Goal: Information Seeking & Learning: Learn about a topic

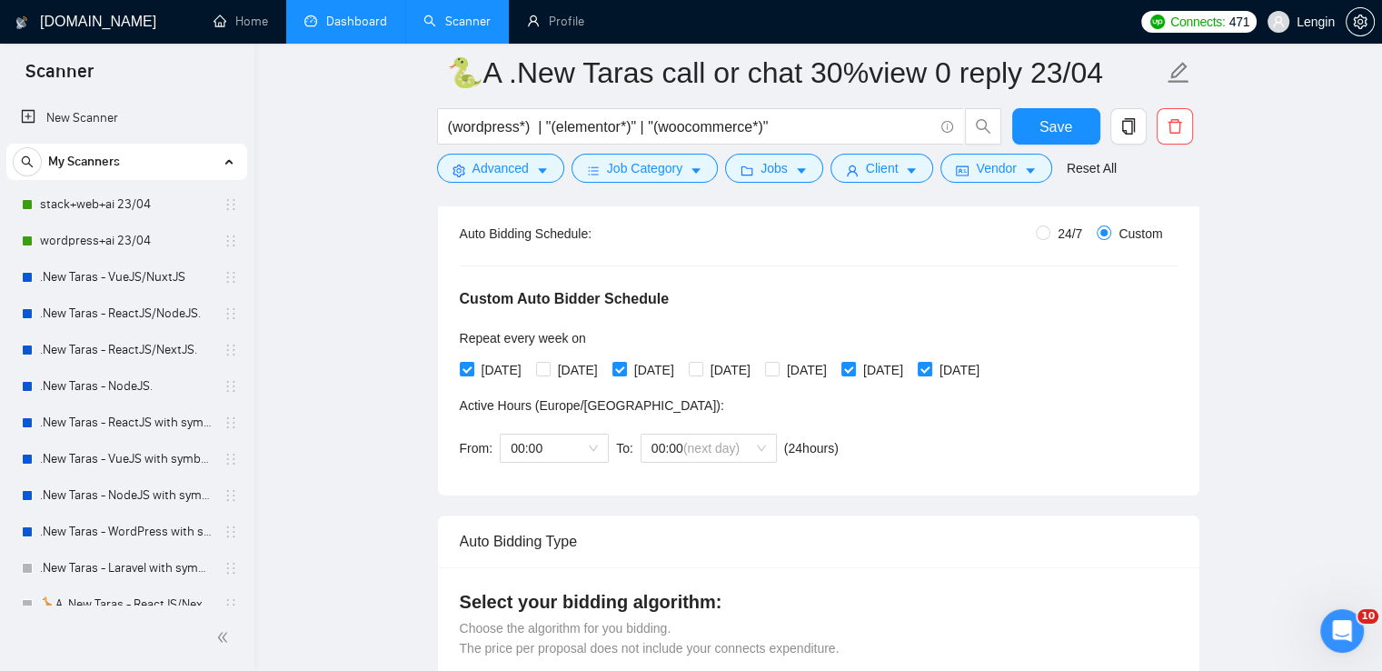
scroll to position [349, 0]
drag, startPoint x: 0, startPoint y: 0, endPoint x: 354, endPoint y: 18, distance: 354.9
click at [354, 18] on link "Dashboard" at bounding box center [345, 21] width 83 height 15
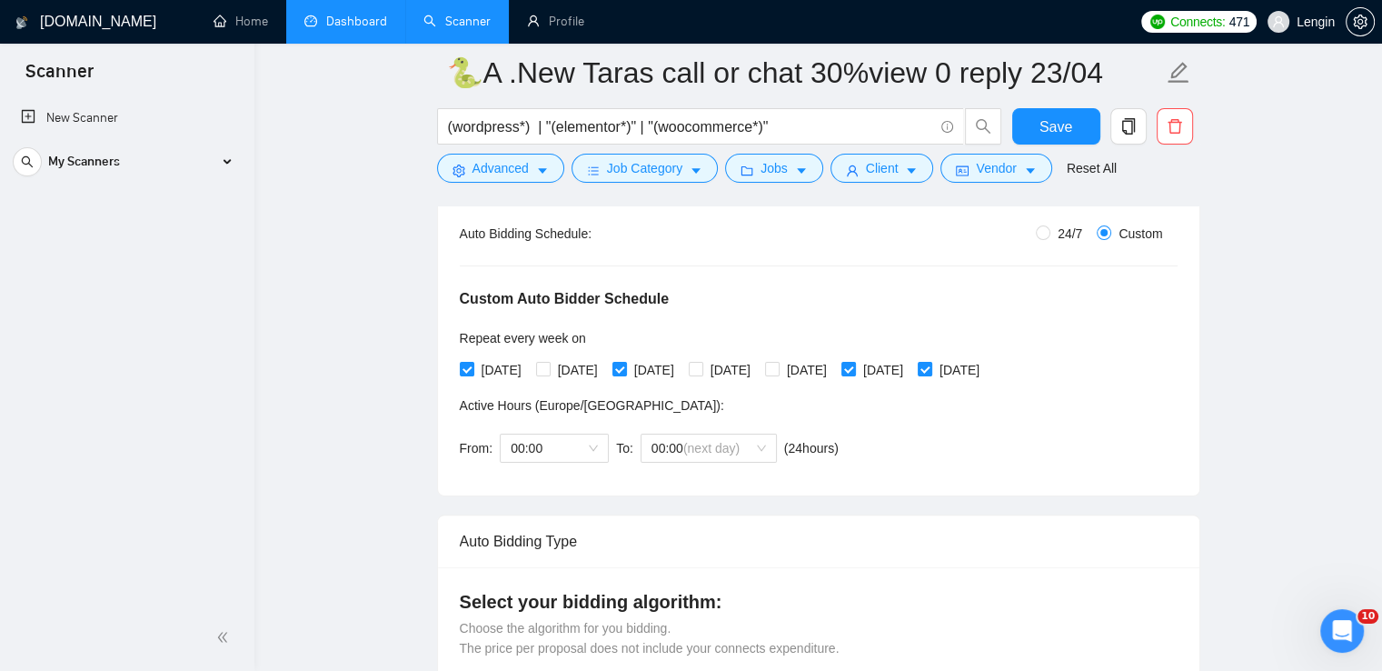
click at [345, 14] on link "Dashboard" at bounding box center [345, 21] width 83 height 15
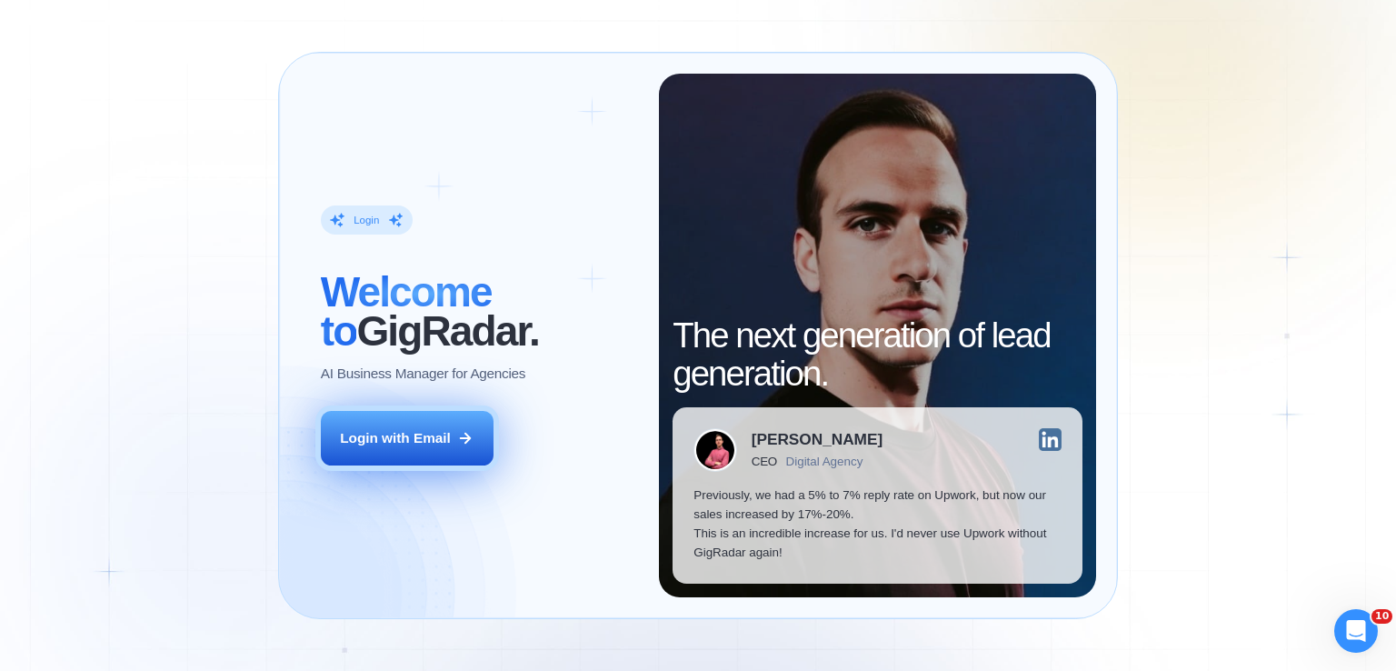
click at [429, 430] on div "Login with Email" at bounding box center [395, 437] width 111 height 19
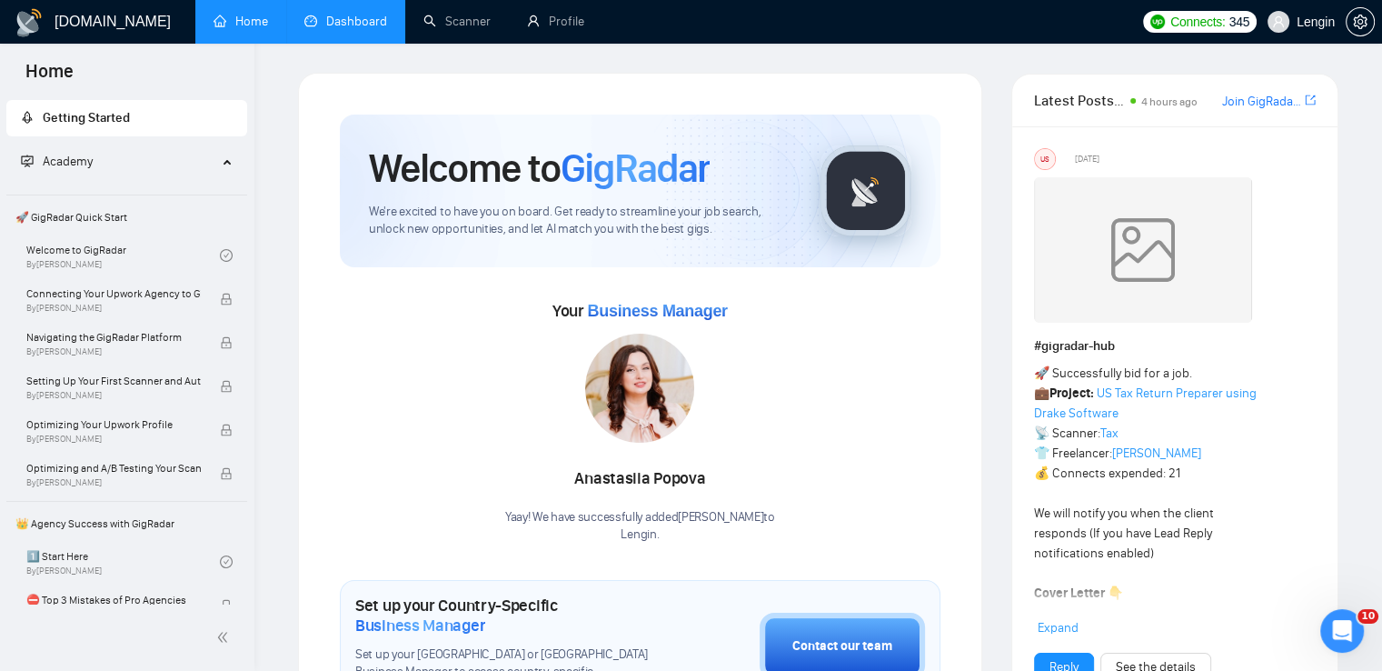
click at [368, 18] on link "Dashboard" at bounding box center [345, 21] width 83 height 15
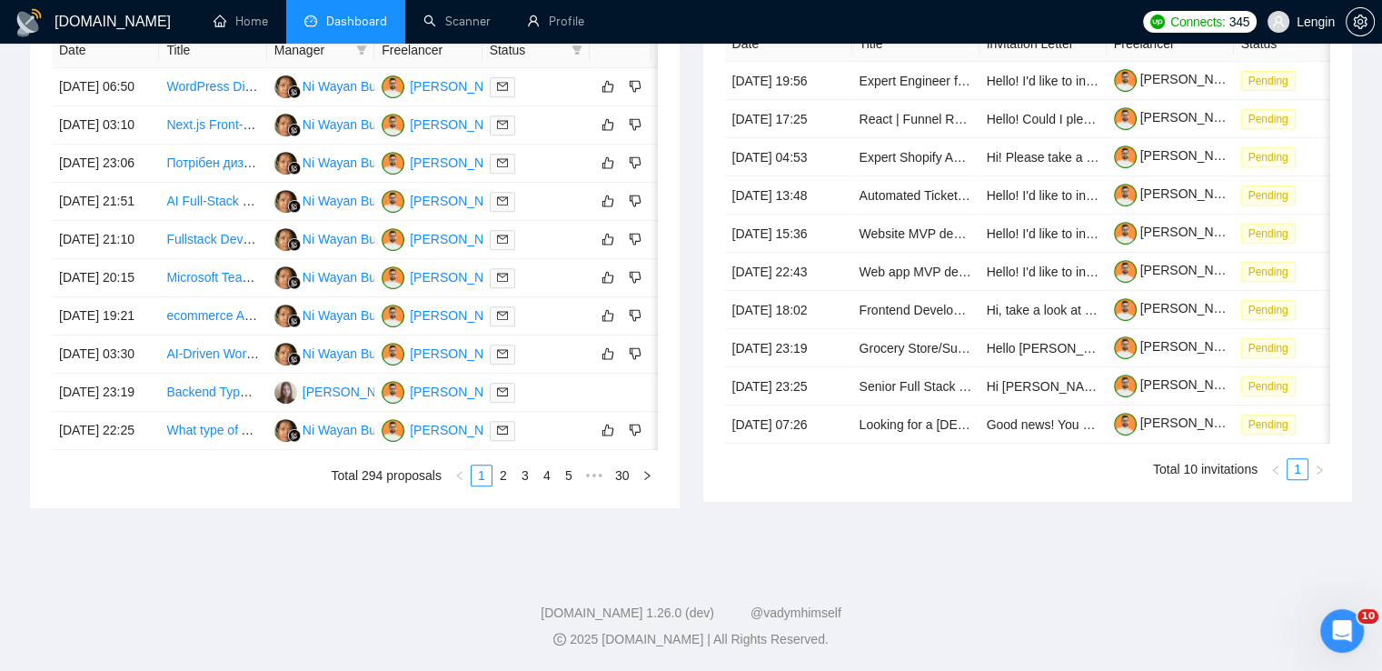
scroll to position [839, 0]
click at [503, 485] on link "2" at bounding box center [503, 475] width 20 height 20
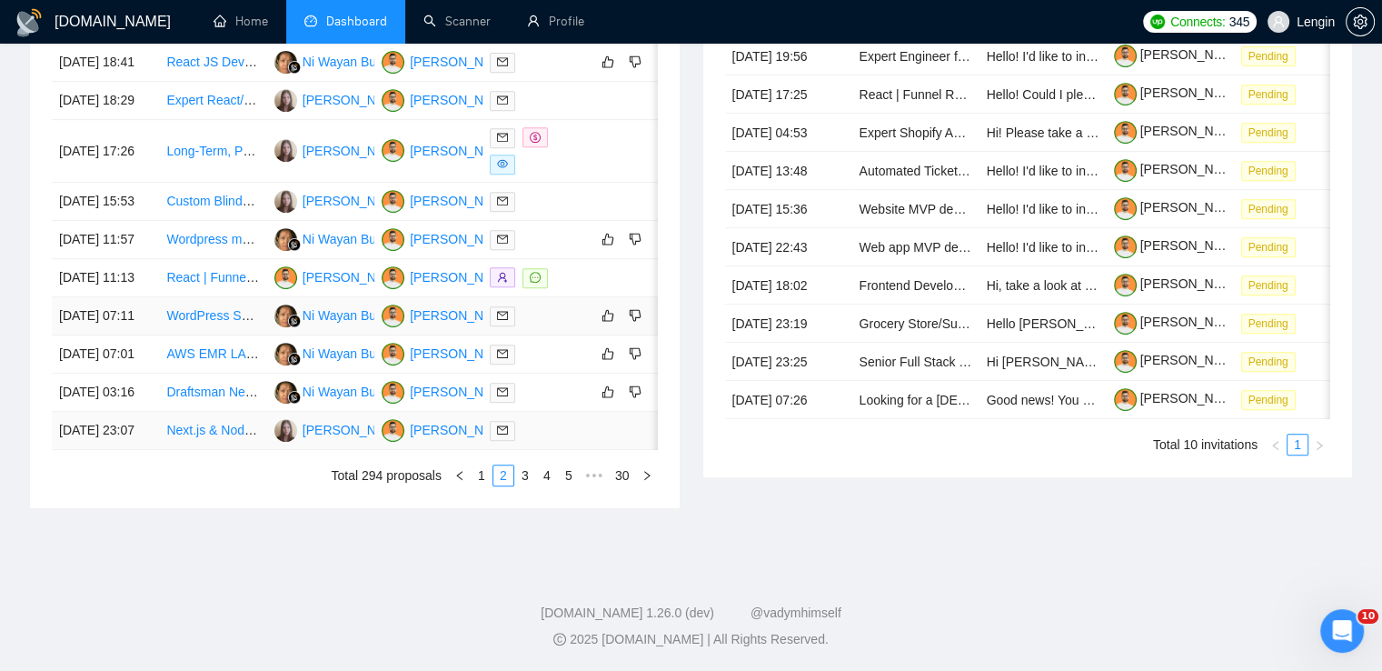
scroll to position [904, 0]
click at [521, 485] on link "3" at bounding box center [525, 475] width 20 height 20
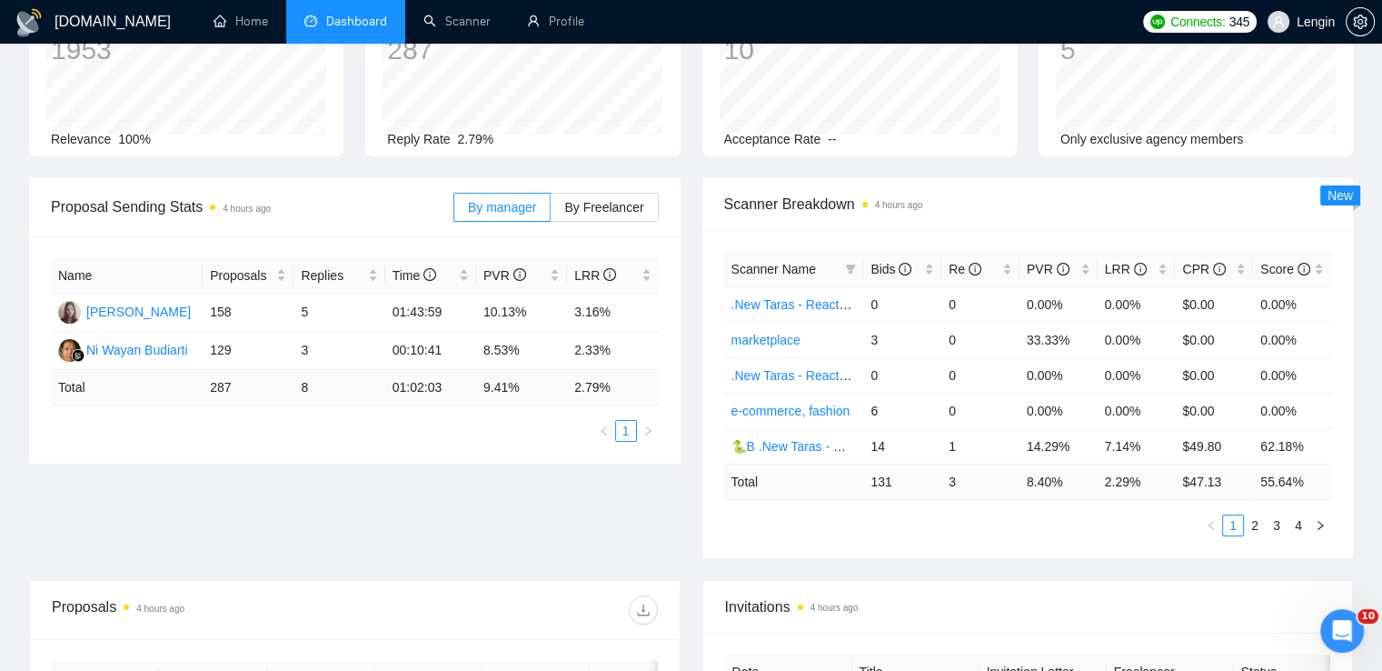
scroll to position [0, 0]
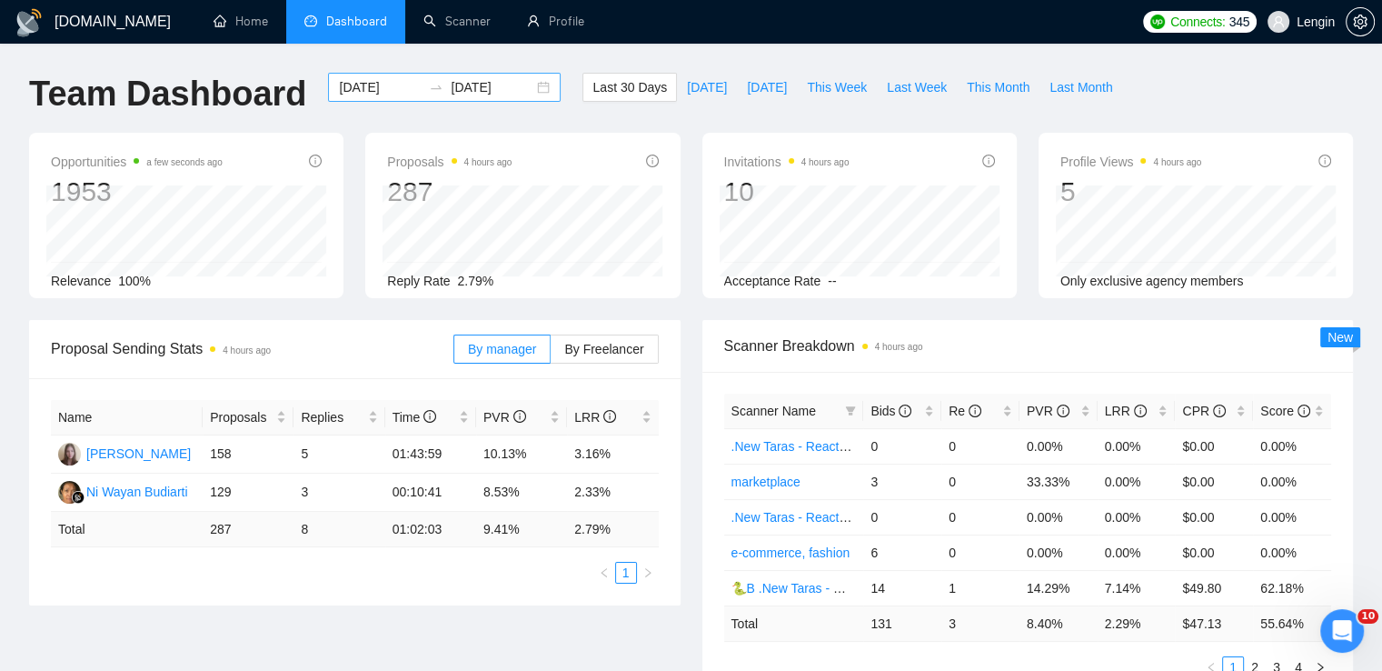
click at [531, 92] on div "2025-08-08 2025-09-07" at bounding box center [444, 87] width 233 height 29
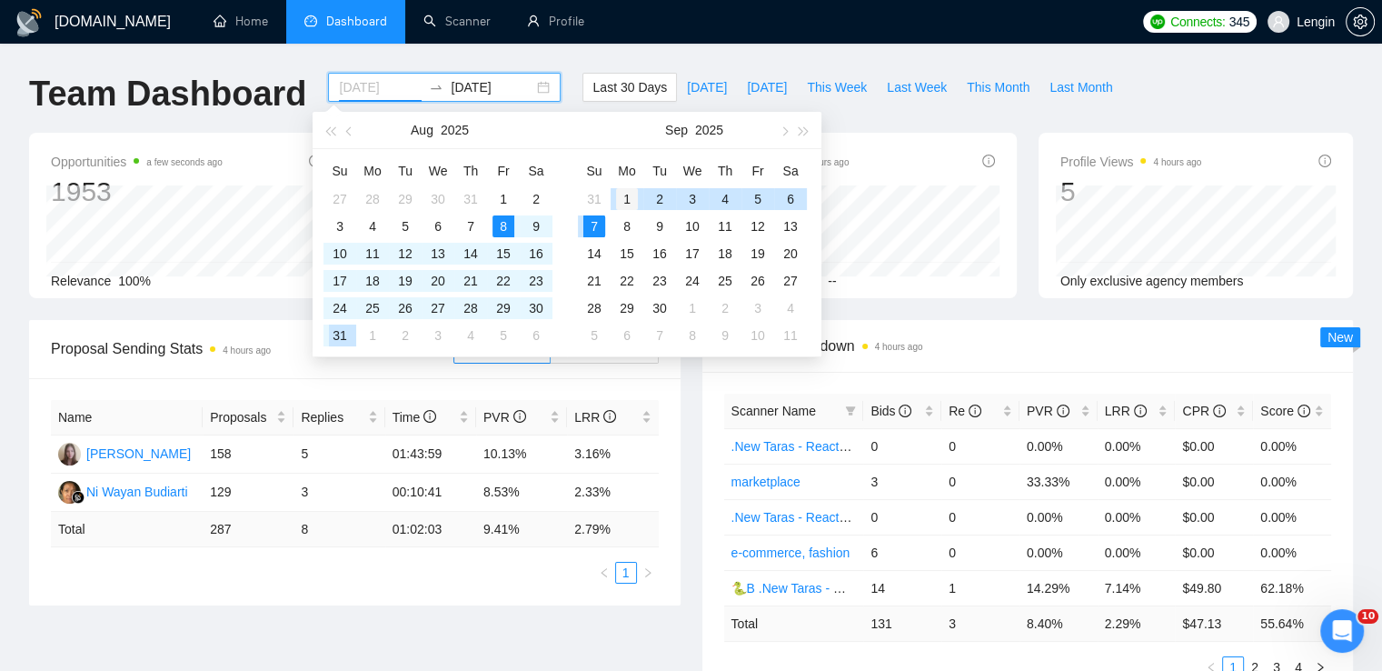
type input "2025-09-01"
click at [619, 204] on div "1" at bounding box center [627, 199] width 22 height 22
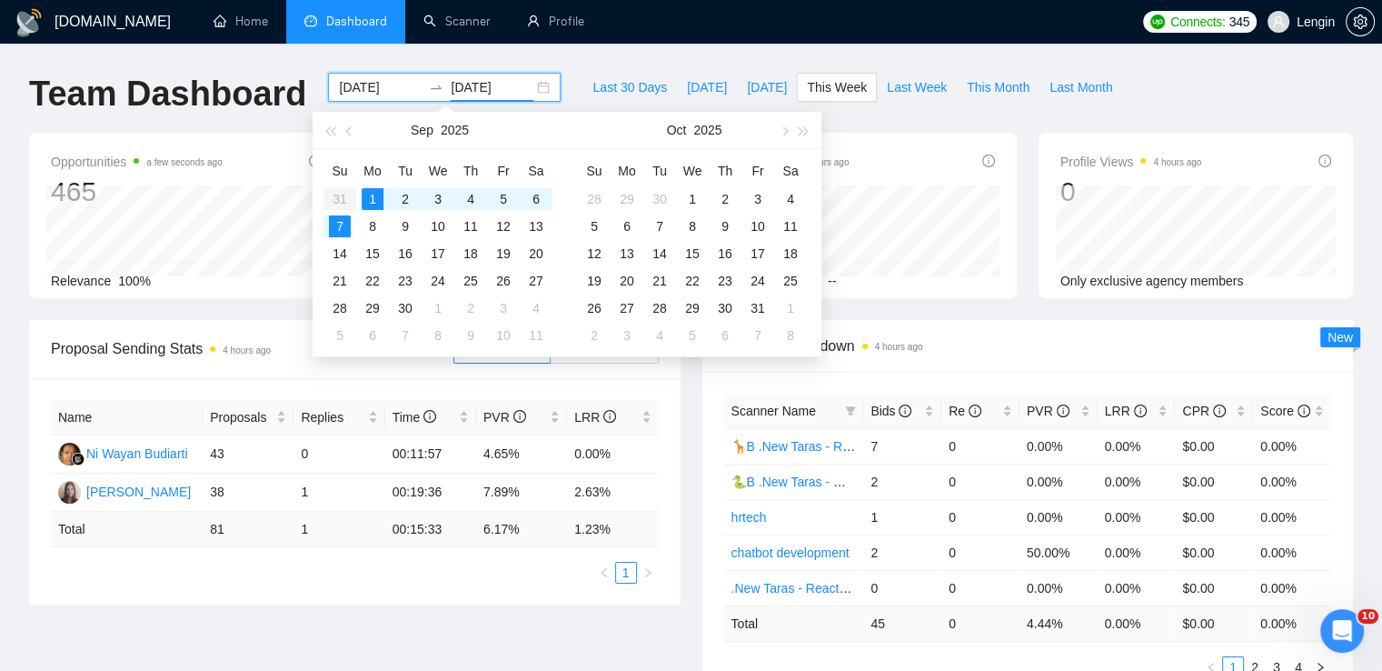
type input "[DATE]"
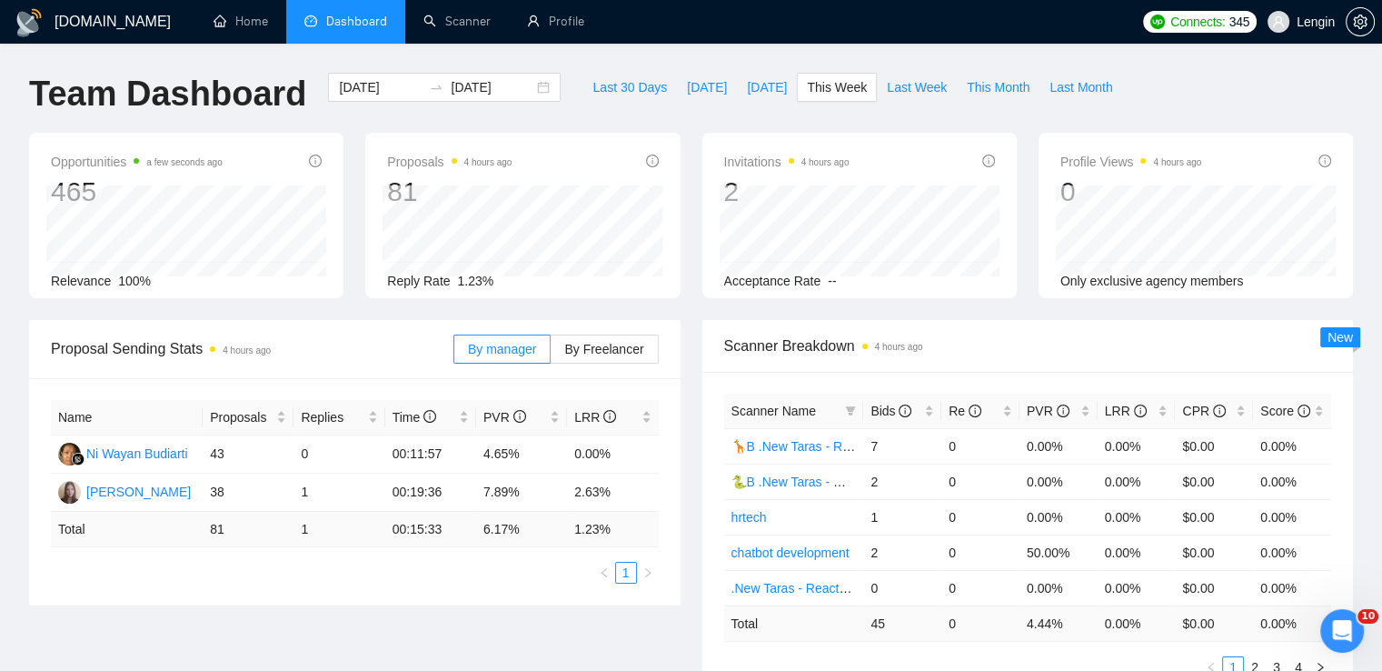
click at [523, 612] on div "Proposal Sending Stats 4 hours ago By manager By Freelancer Name Proposals Repl…" at bounding box center [691, 521] width 1346 height 402
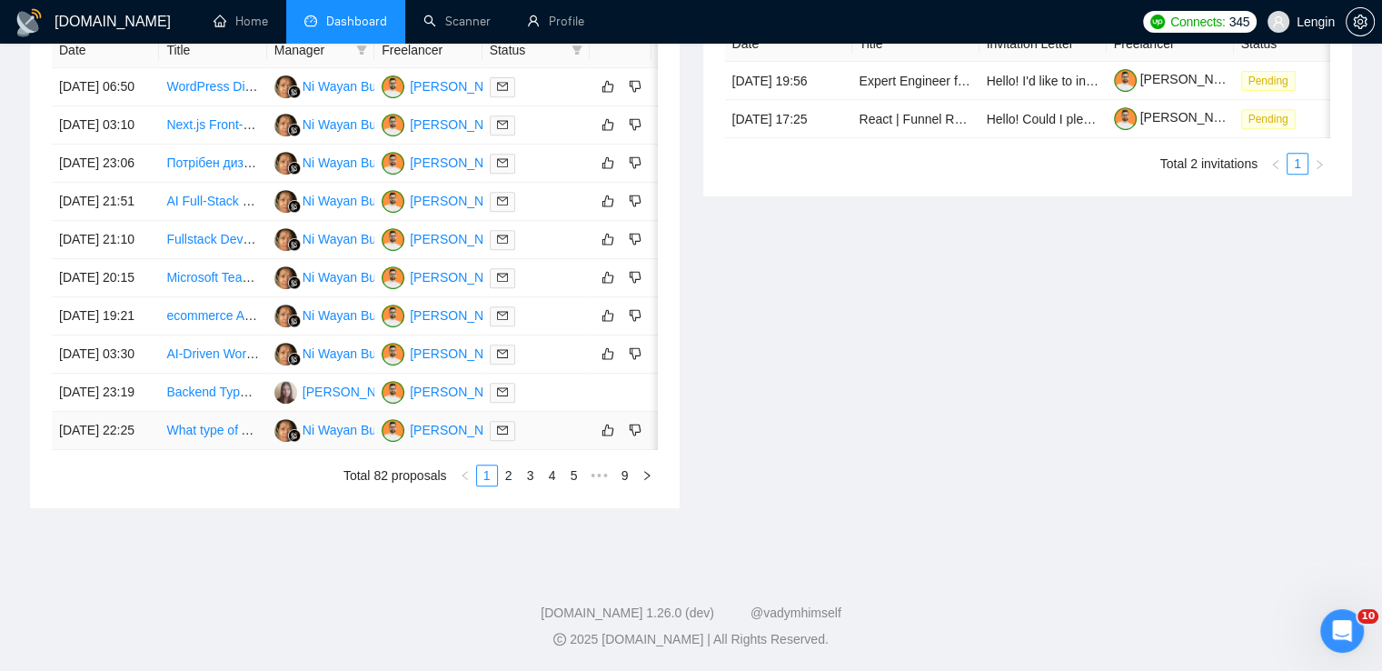
scroll to position [787, 0]
click at [503, 485] on link "2" at bounding box center [509, 475] width 20 height 20
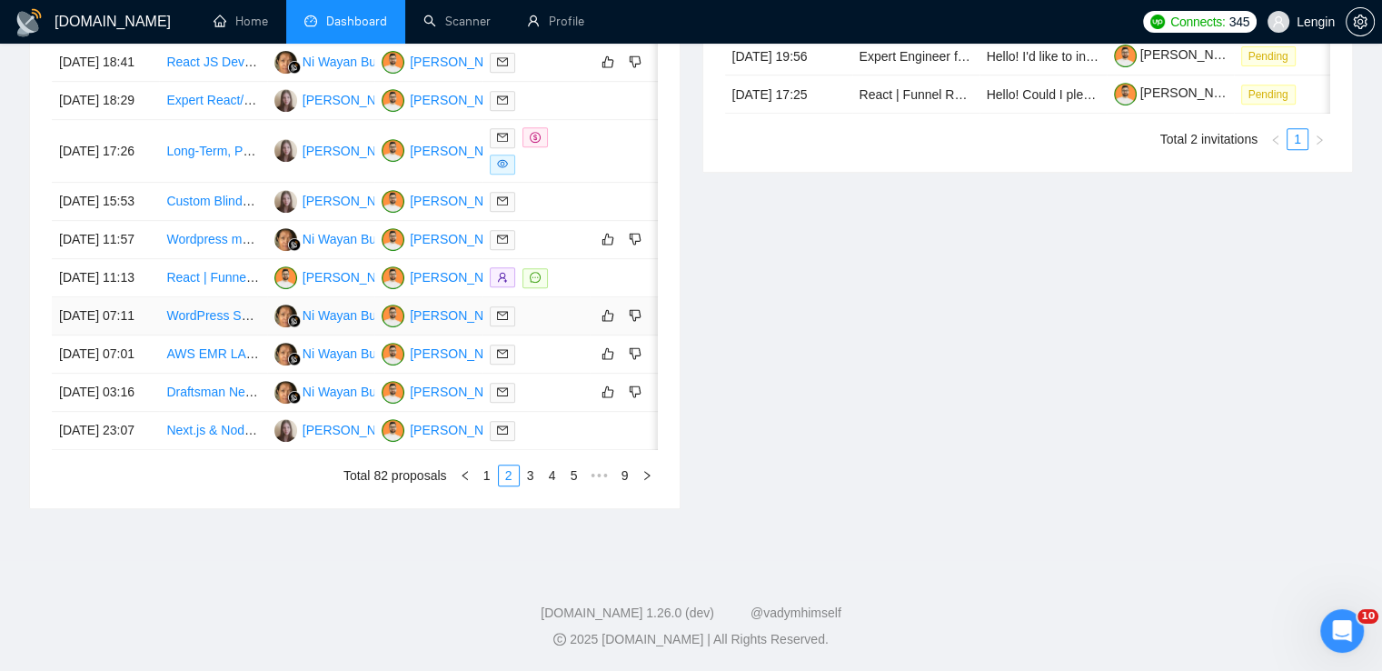
scroll to position [818, 0]
click at [526, 485] on link "3" at bounding box center [531, 475] width 20 height 20
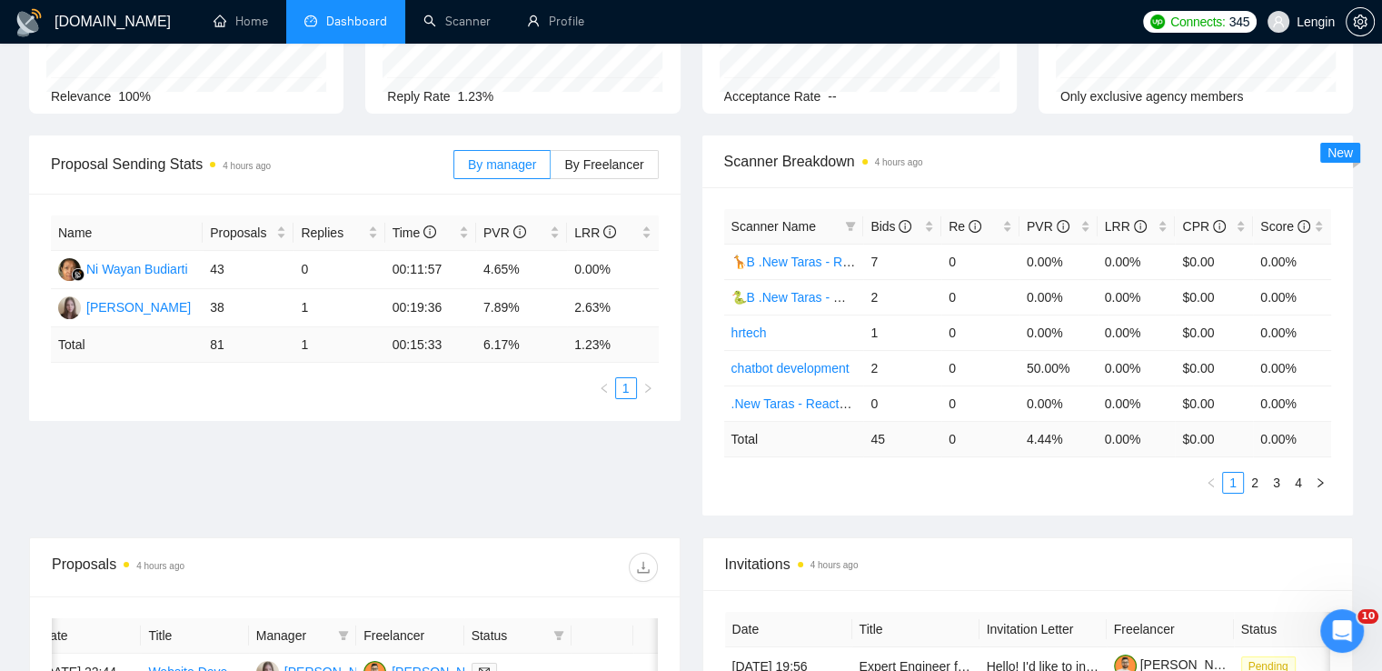
scroll to position [181, 0]
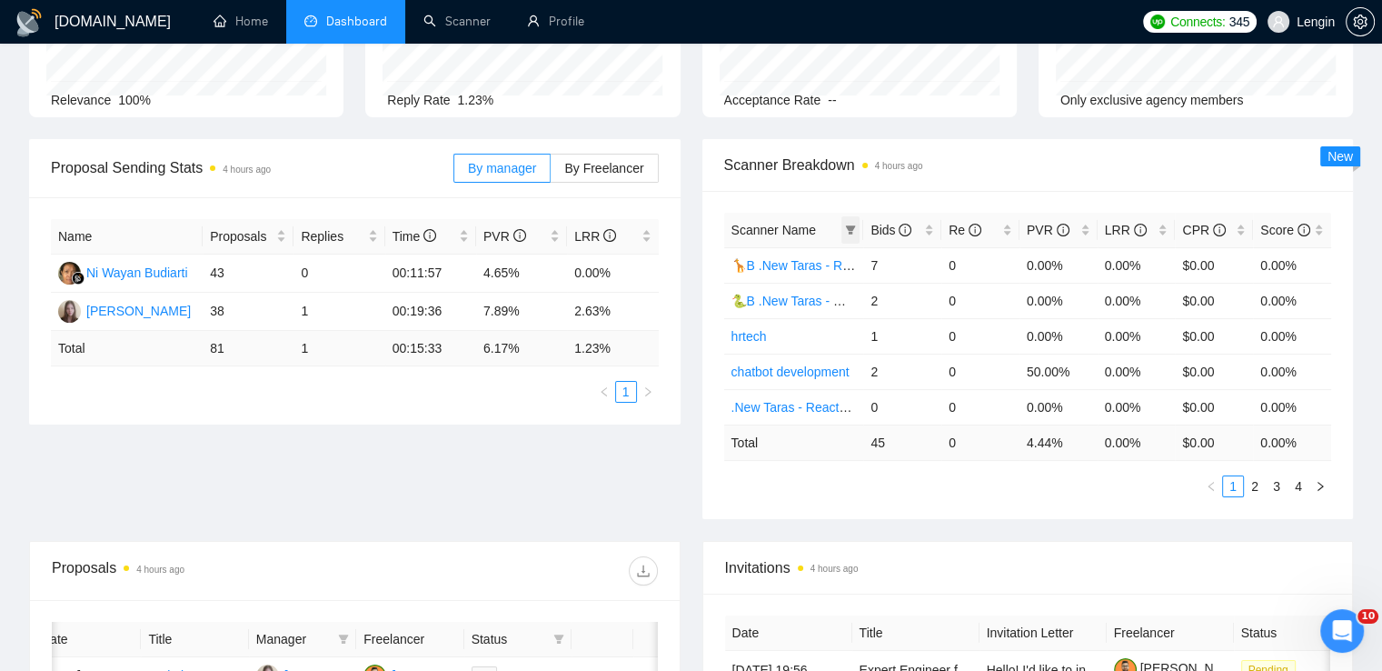
click at [848, 233] on icon "filter" at bounding box center [850, 229] width 11 height 11
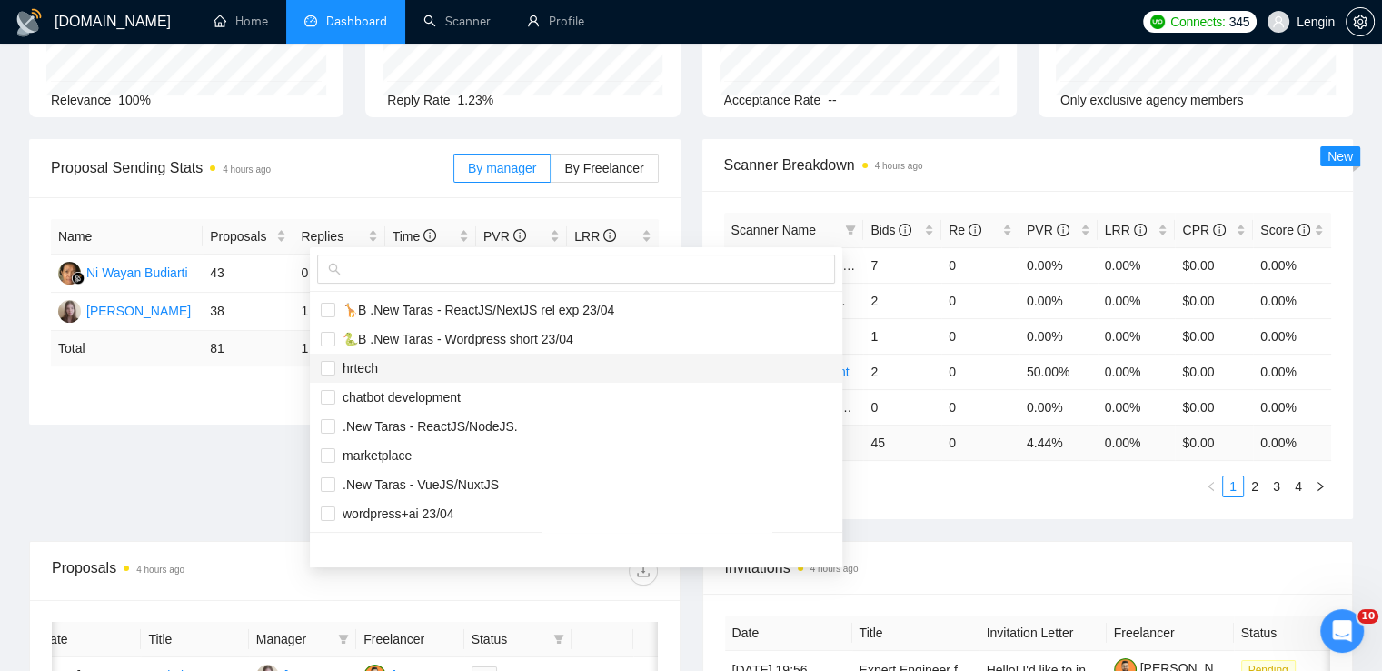
click at [425, 368] on span "hrtech" at bounding box center [576, 368] width 511 height 20
checkbox input "true"
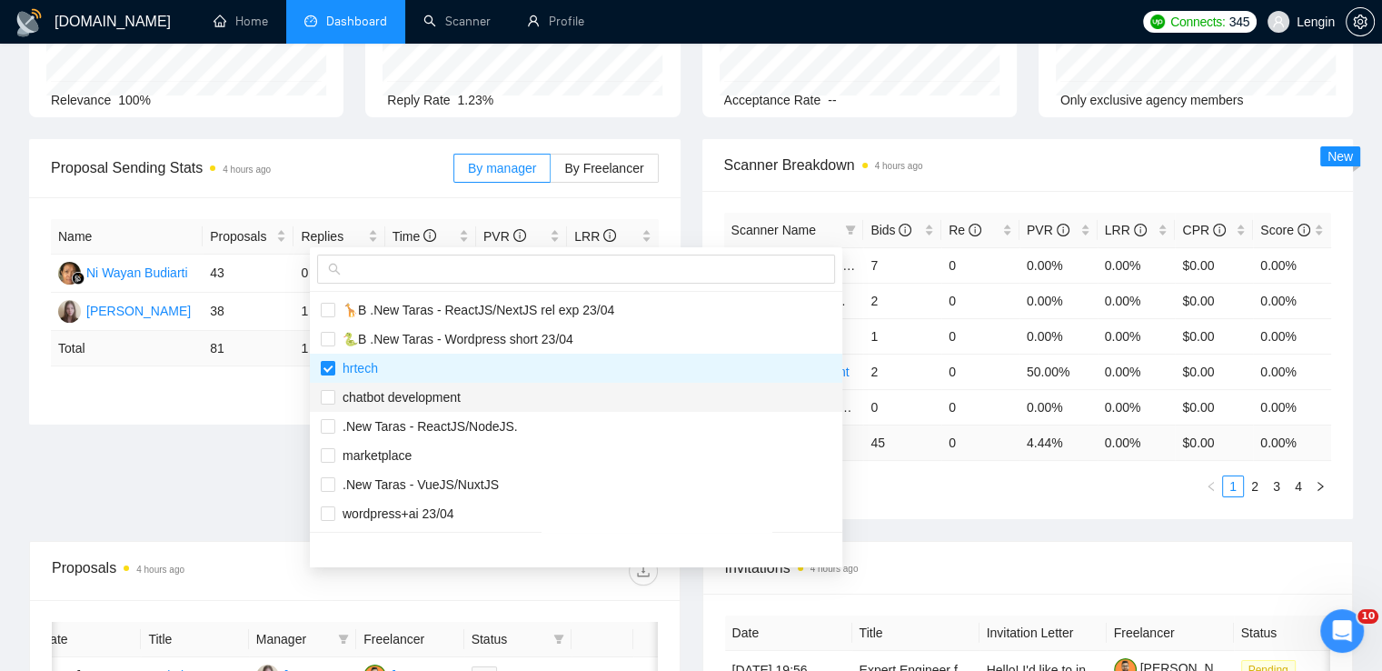
click at [409, 393] on span "chatbot development" at bounding box center [397, 397] width 125 height 15
checkbox input "true"
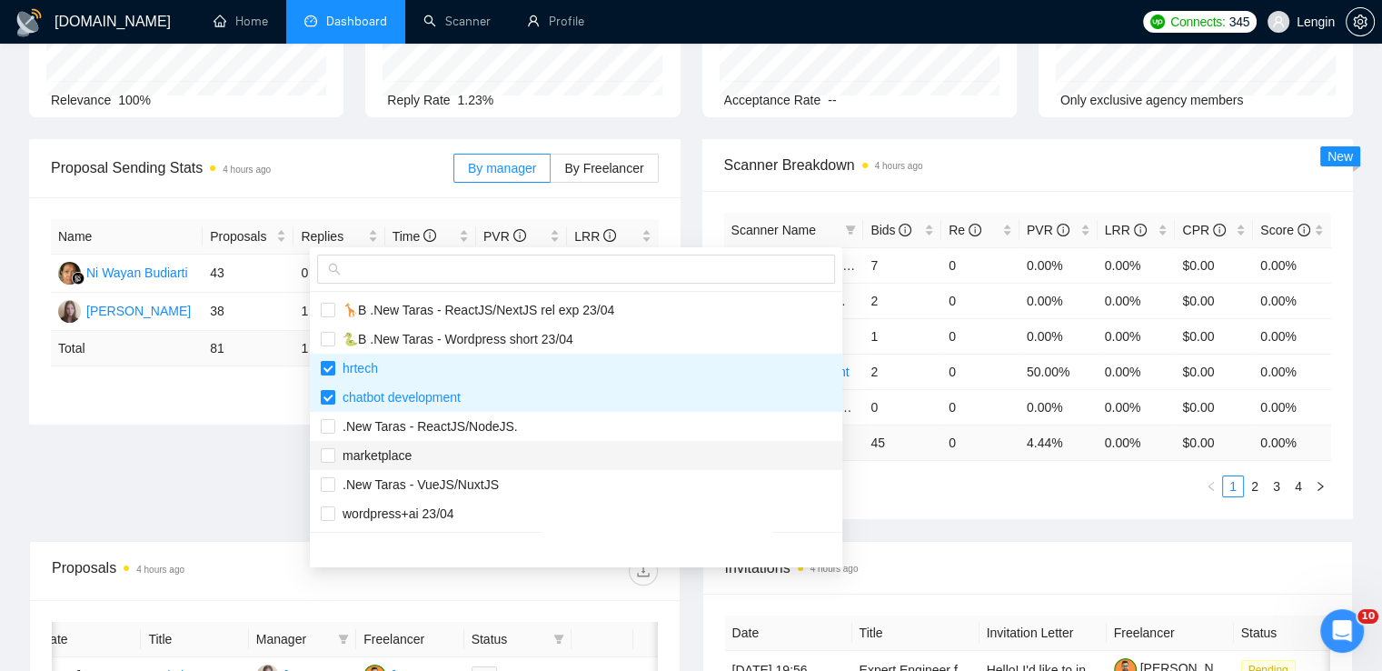
click at [396, 452] on span "marketplace" at bounding box center [373, 455] width 76 height 15
checkbox input "true"
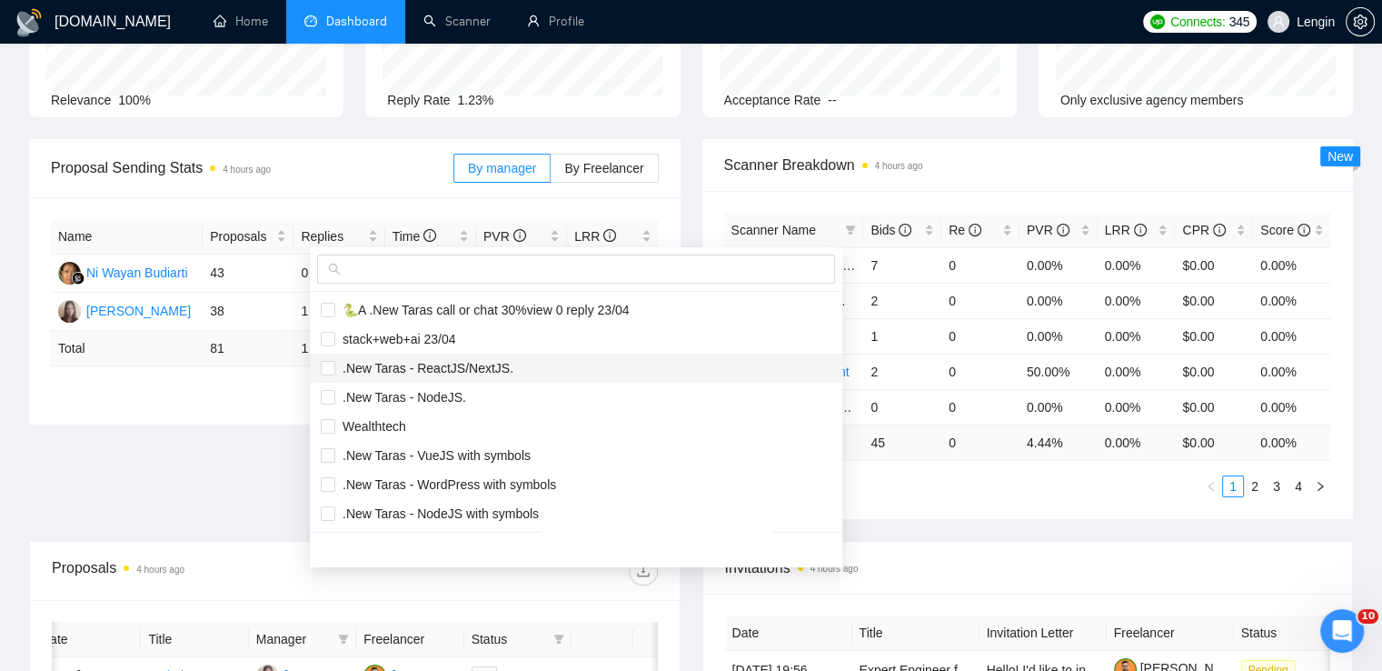
scroll to position [236, 0]
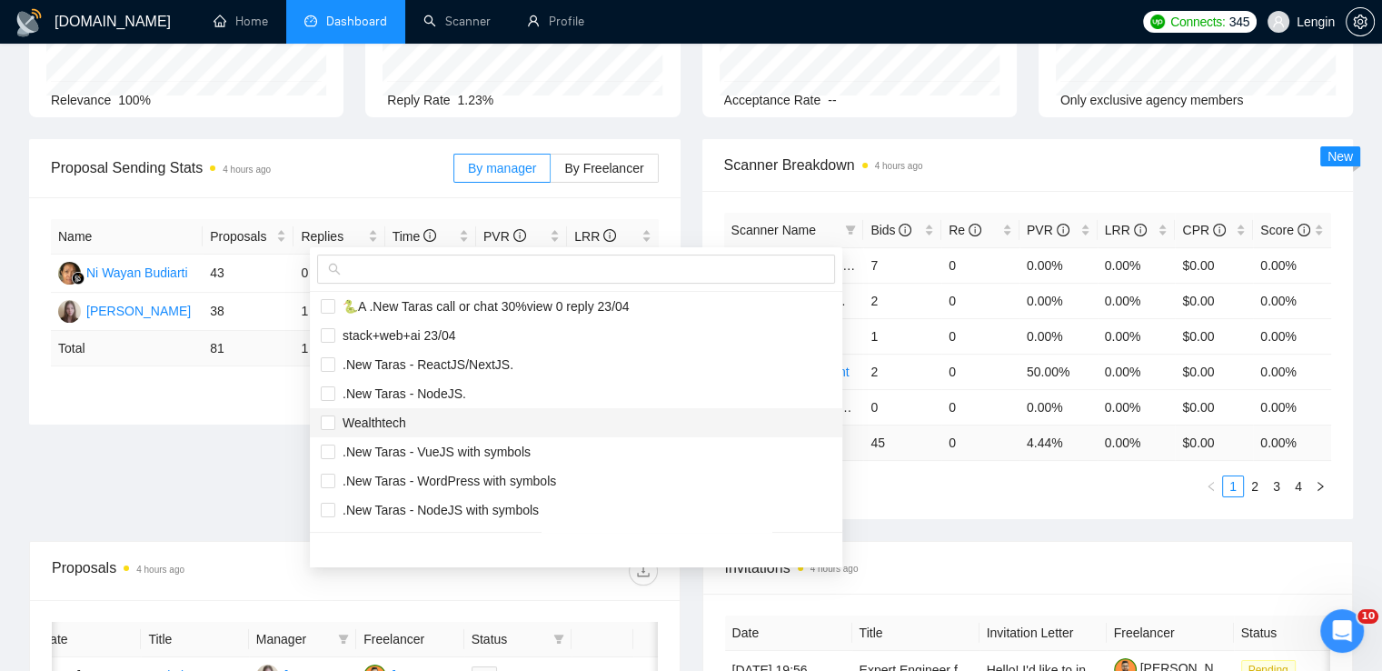
click at [415, 413] on span "Wealthtech" at bounding box center [576, 423] width 511 height 20
checkbox input "true"
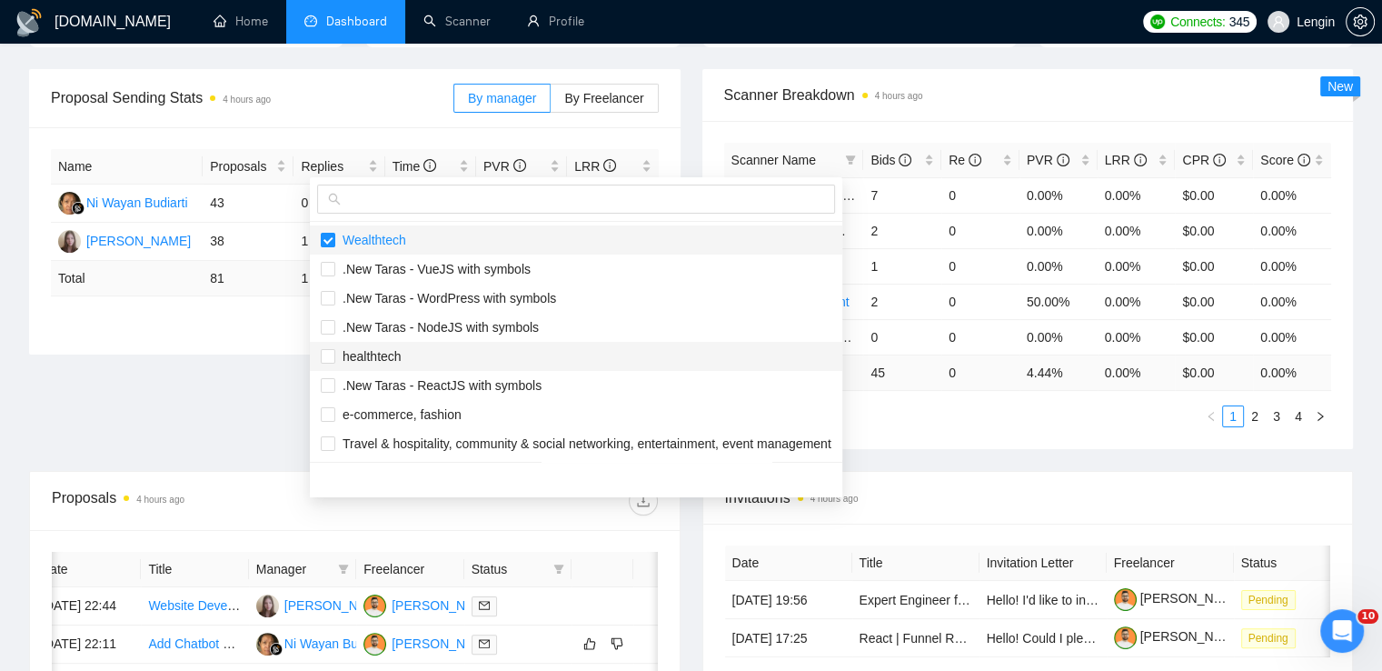
scroll to position [253, 0]
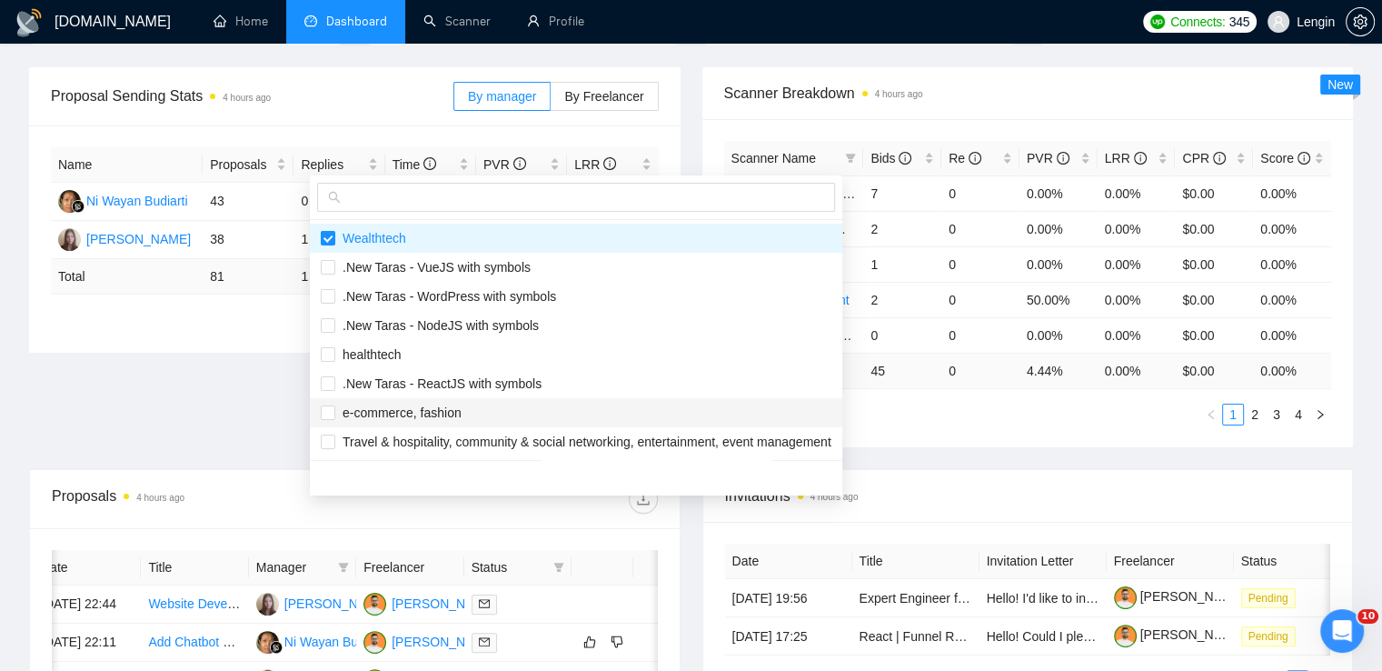
click at [385, 412] on span "e-commerce, fashion" at bounding box center [398, 412] width 126 height 15
checkbox input "true"
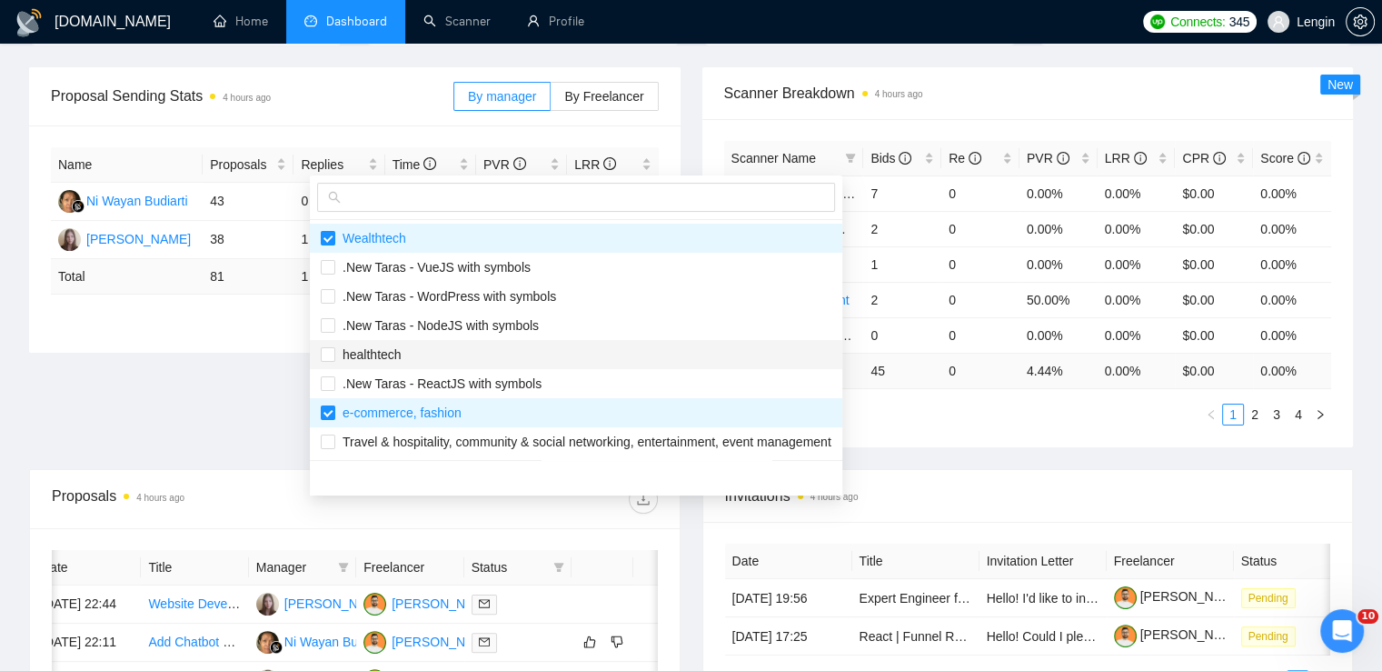
click at [387, 353] on span "healthtech" at bounding box center [368, 354] width 66 height 15
checkbox input "true"
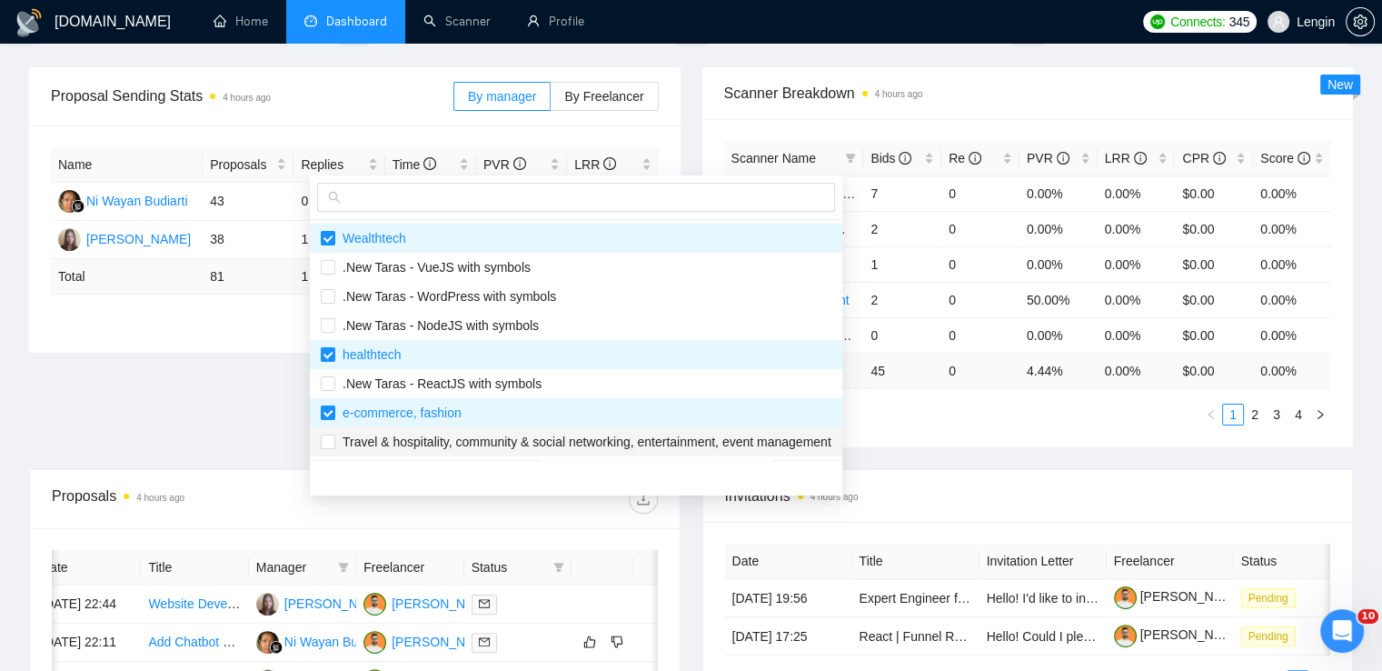
click at [403, 442] on span "Travel & hospitality, community & social networking, entertainment, event manag…" at bounding box center [583, 441] width 496 height 15
checkbox input "true"
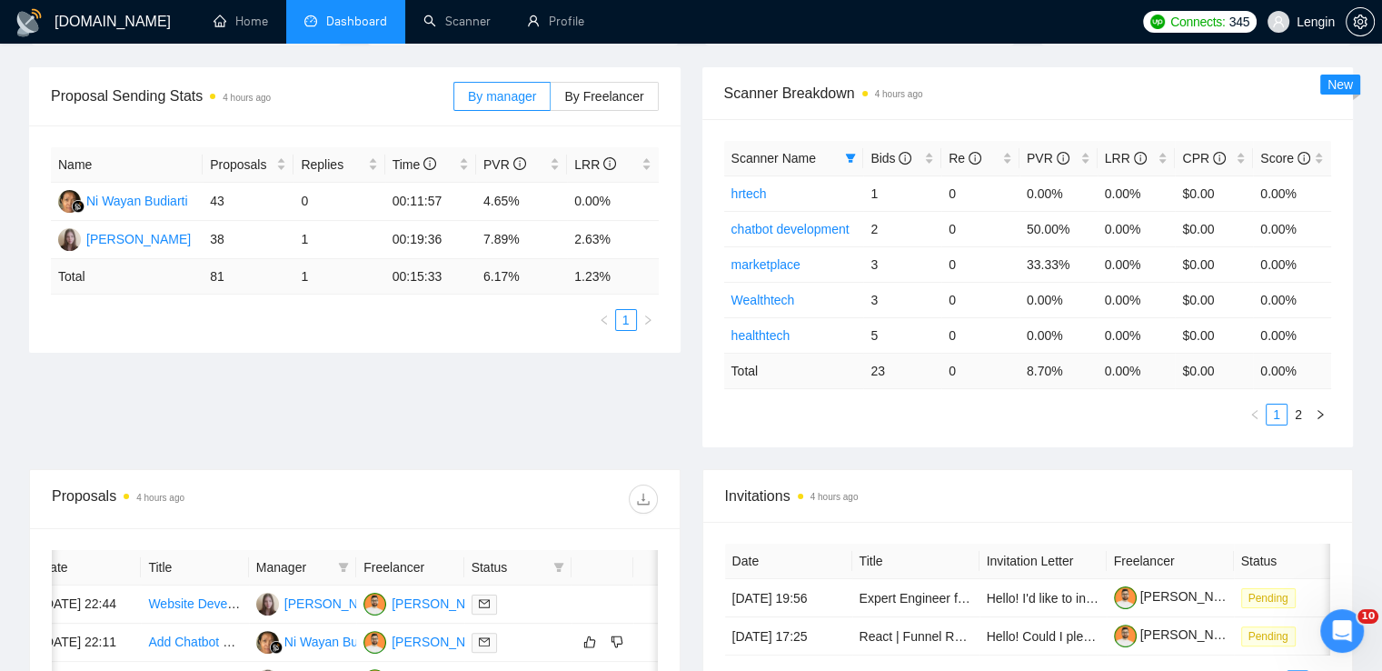
click at [254, 397] on div "Proposal Sending Stats 4 hours ago By manager By Freelancer Name Proposals Repl…" at bounding box center [691, 268] width 1346 height 402
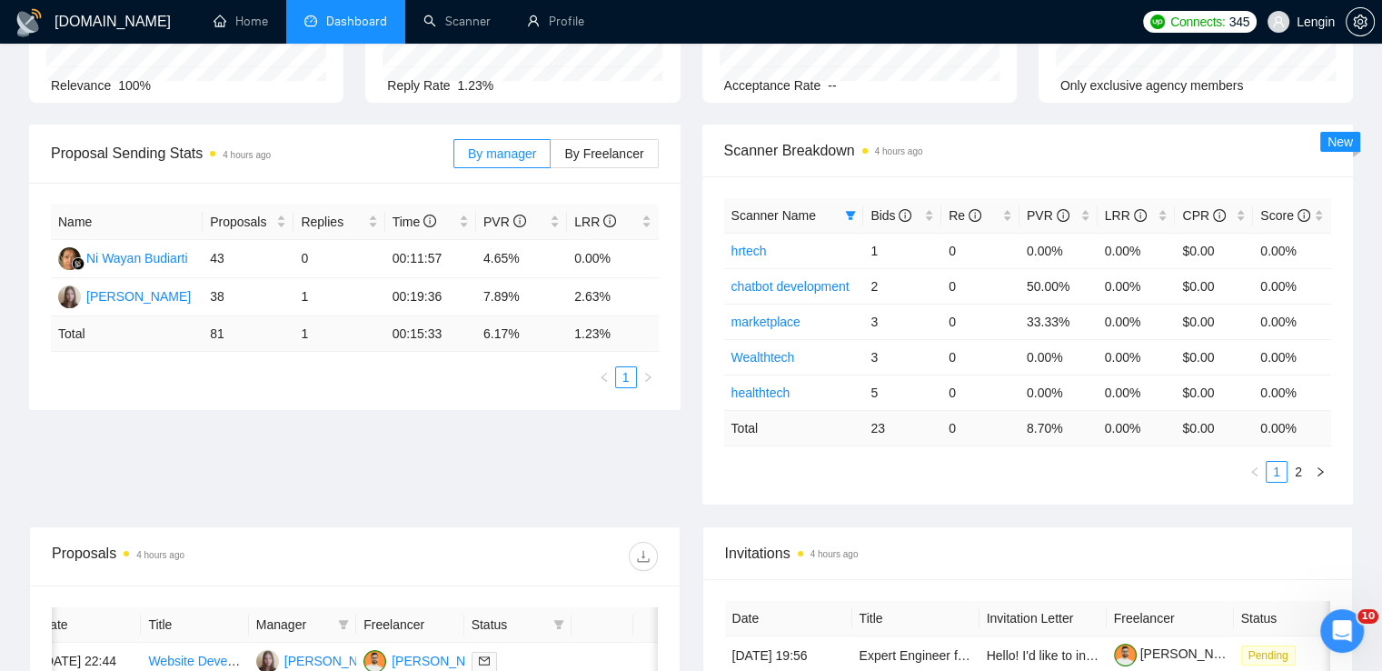
scroll to position [193, 0]
